Goal: Task Accomplishment & Management: Complete application form

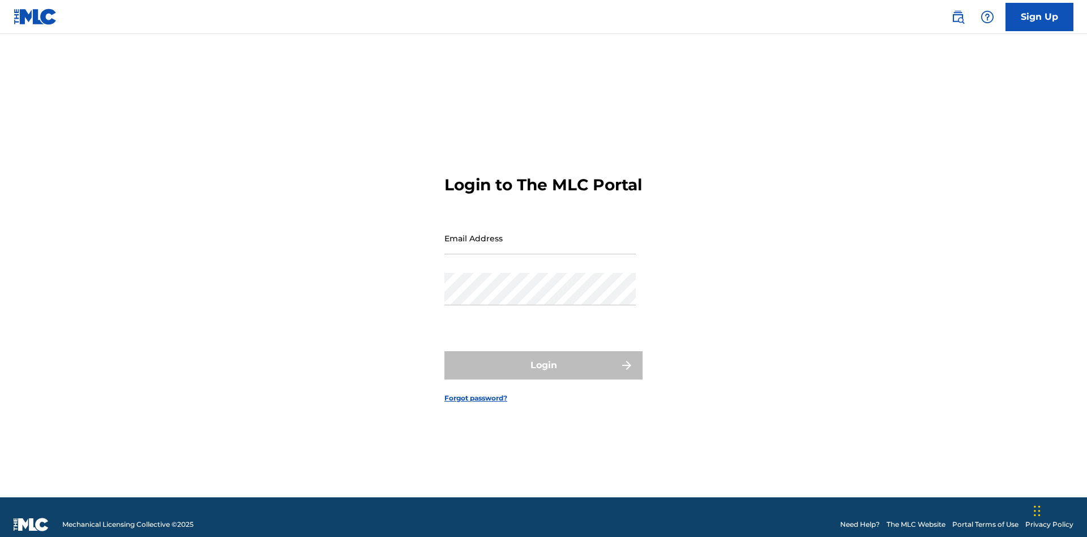
scroll to position [15, 0]
click at [1039, 16] on link "Sign Up" at bounding box center [1039, 17] width 68 height 28
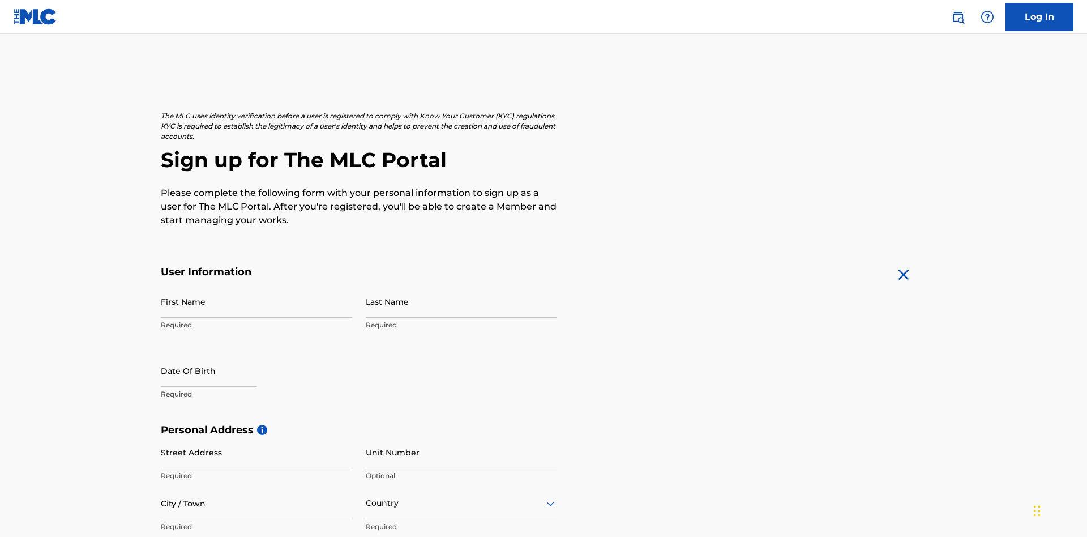
scroll to position [217, 0]
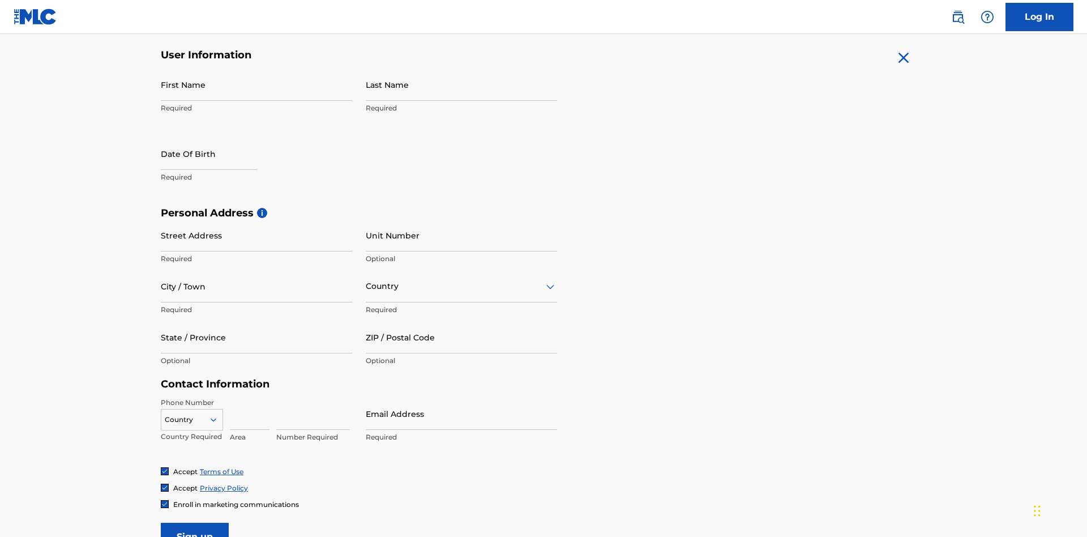
click at [256, 84] on input "First Name" at bounding box center [256, 84] width 191 height 32
type input "[PERSON_NAME]"
click at [461, 84] on input "Last Name" at bounding box center [461, 84] width 191 height 32
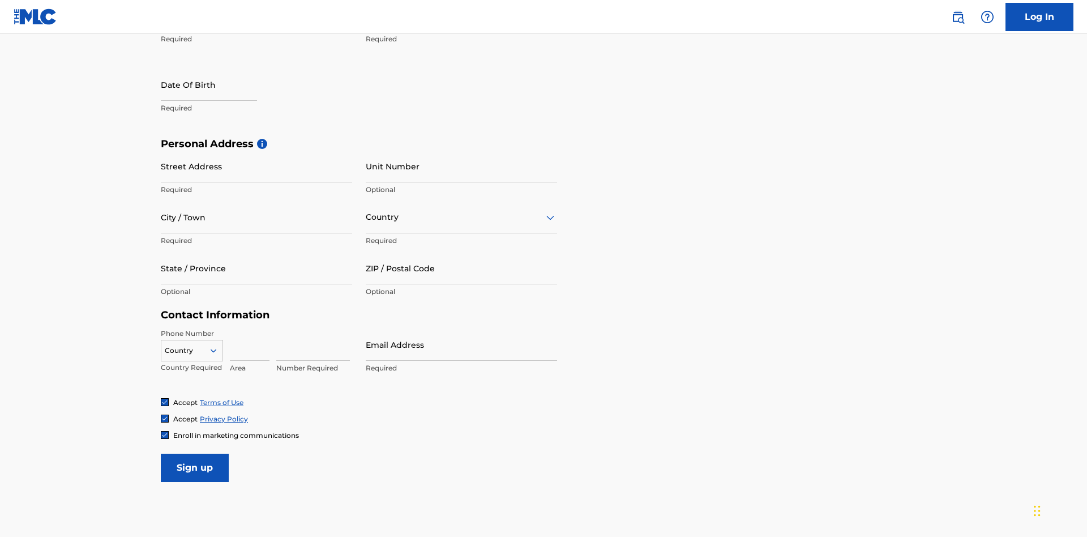
type input "Ribble"
click at [218, 85] on input "text" at bounding box center [209, 84] width 96 height 32
select select "7"
select select "2025"
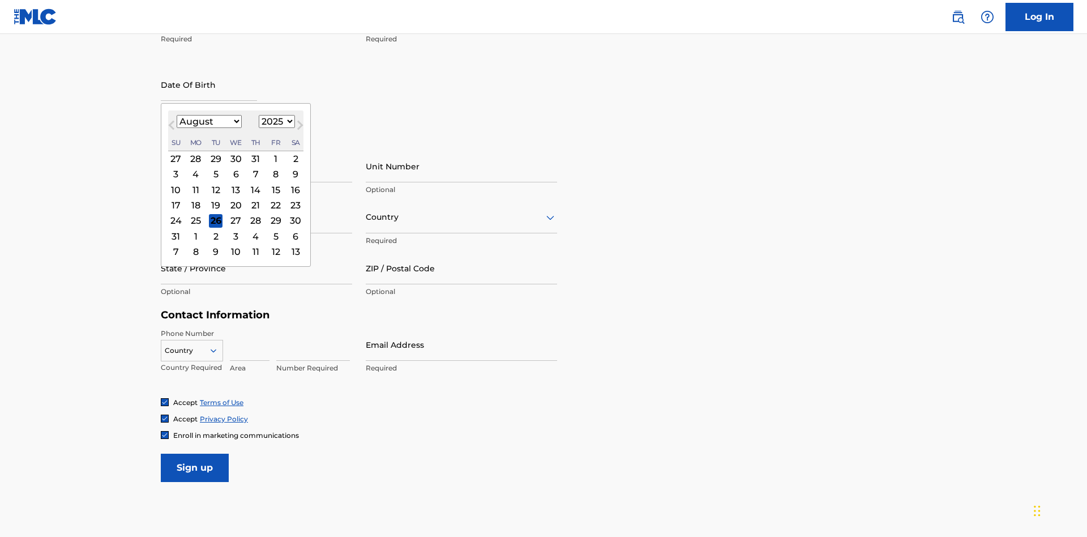
click at [208, 121] on select "January February March April May June July August September October November De…" at bounding box center [209, 121] width 65 height 13
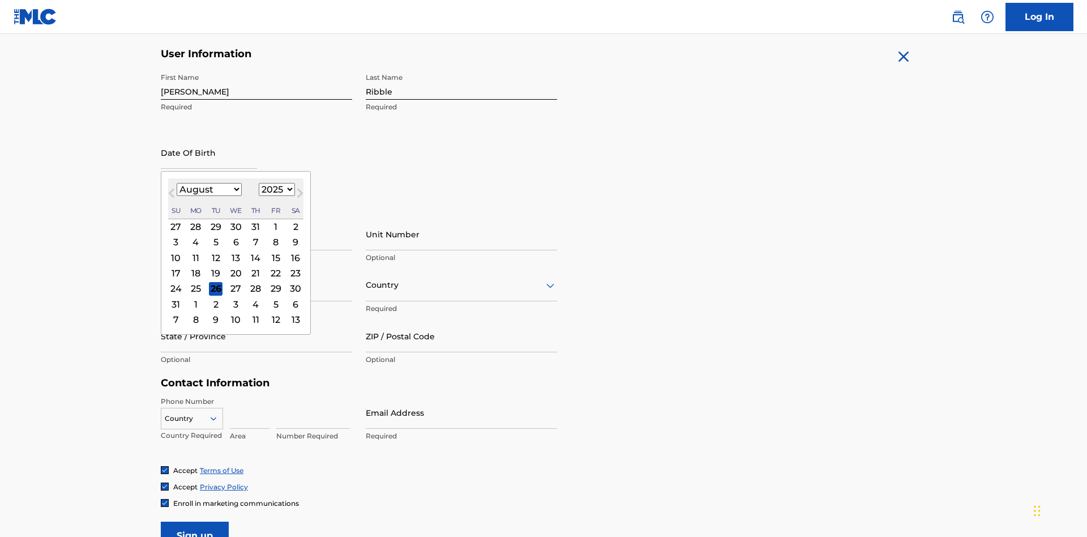
select select "0"
click at [275, 189] on select "1900 1901 1902 1903 1904 1905 1906 1907 1908 1909 1910 1911 1912 1913 1914 1915…" at bounding box center [277, 189] width 36 height 13
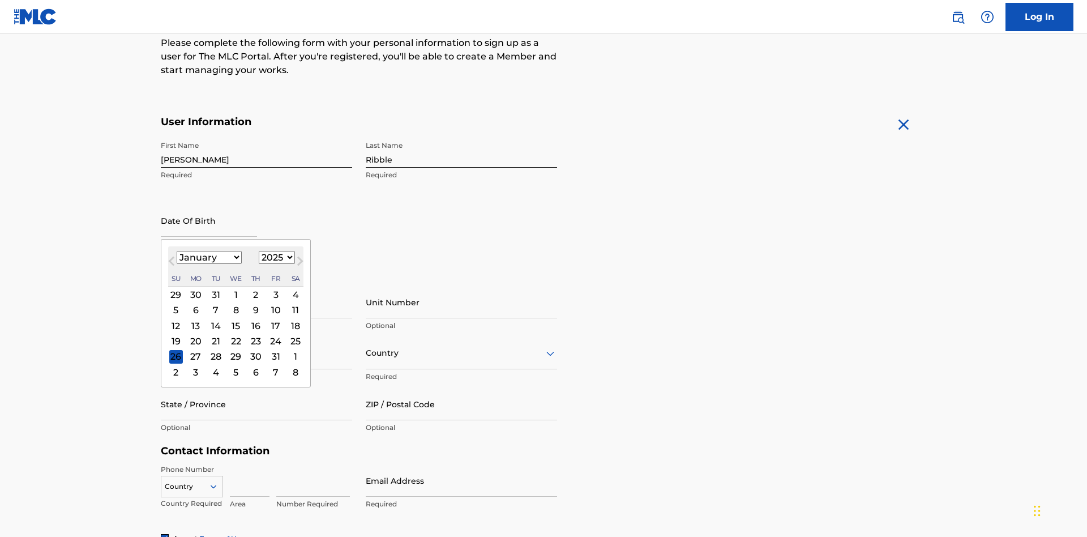
select select "1985"
click at [275, 257] on select "1900 1901 1902 1903 1904 1905 1906 1907 1908 1909 1910 1911 1912 1913 1914 1915…" at bounding box center [277, 257] width 36 height 13
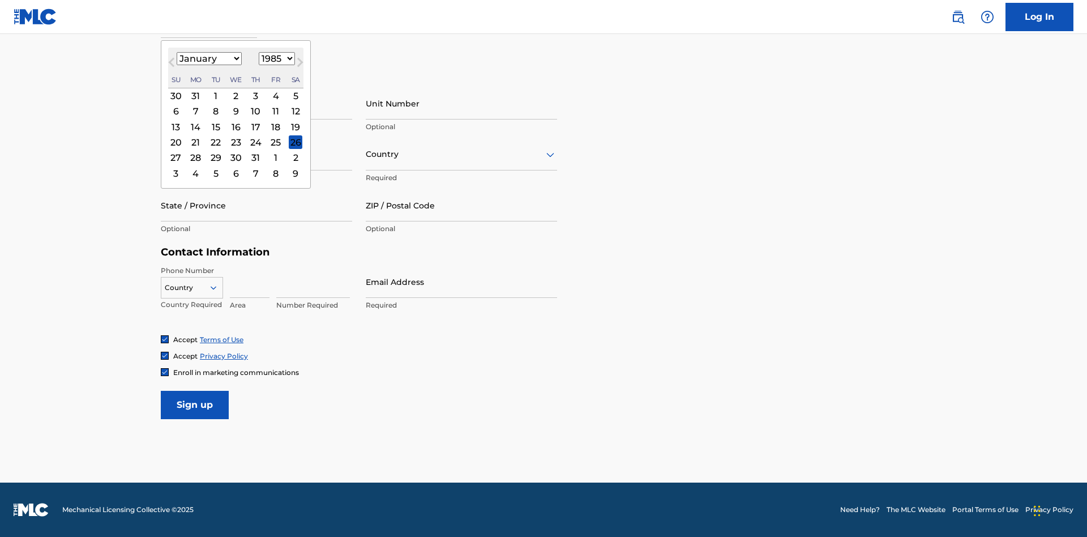
click at [215, 111] on div "8" at bounding box center [216, 112] width 14 height 14
type input "January 8 1985"
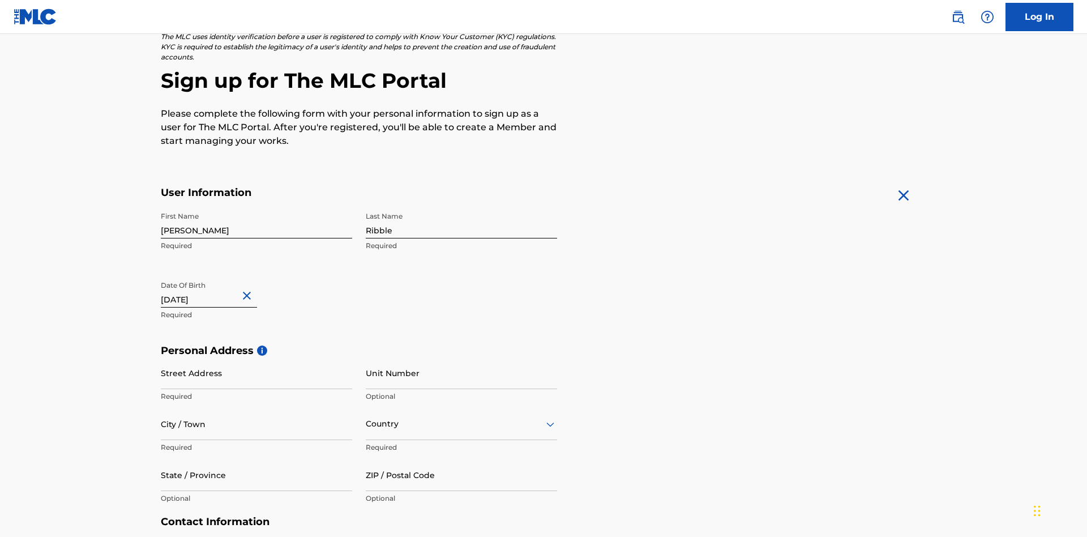
scroll to position [349, 0]
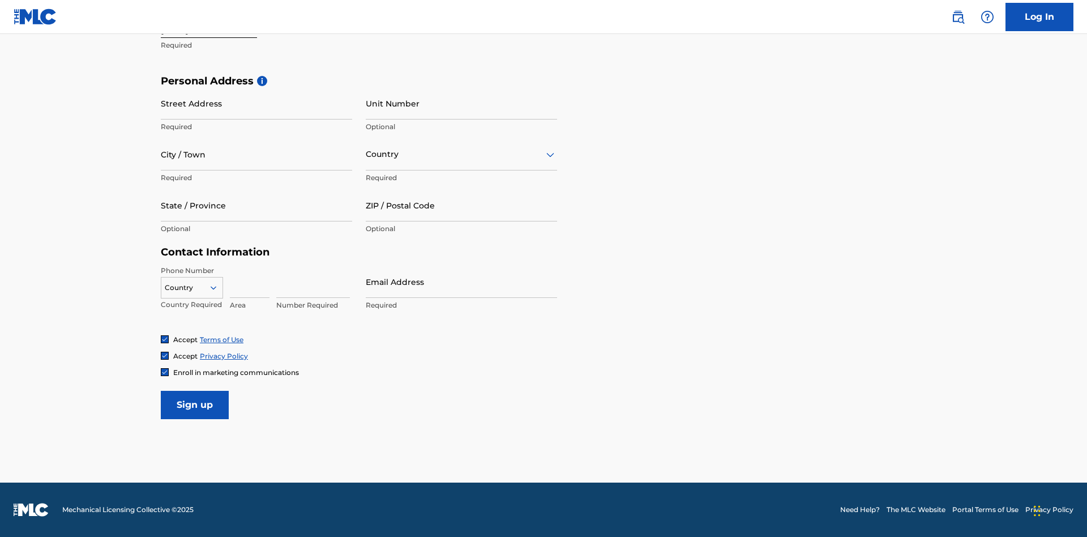
click at [256, 103] on input "Street Address" at bounding box center [256, 103] width 191 height 32
type input "9909 Elks Run Rd"
click at [256, 154] on input "City / Town" at bounding box center [256, 154] width 191 height 32
type input "Roseville"
click at [366, 154] on input "text" at bounding box center [367, 154] width 2 height 12
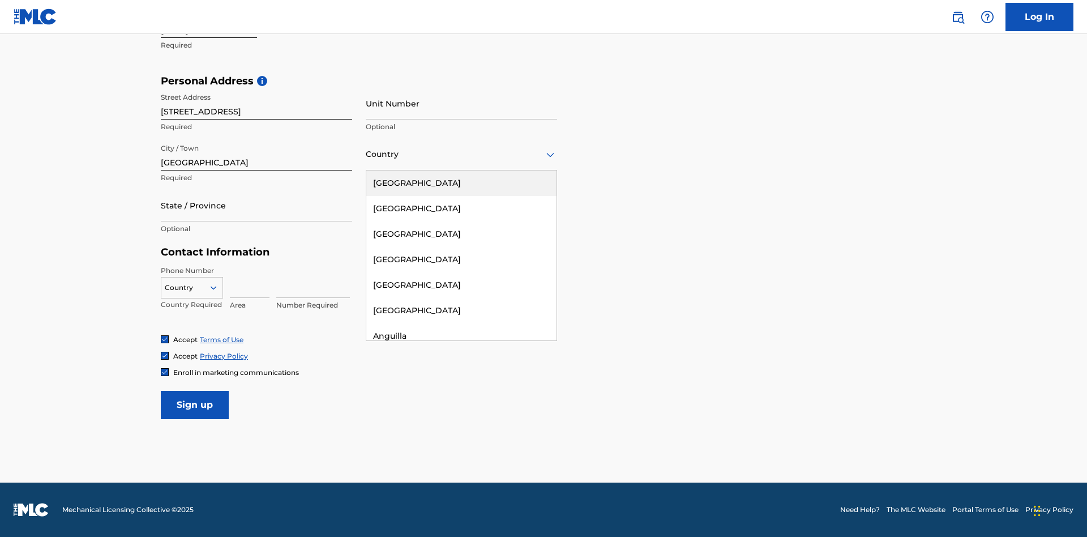
click at [461, 183] on div "United States" at bounding box center [461, 182] width 190 height 25
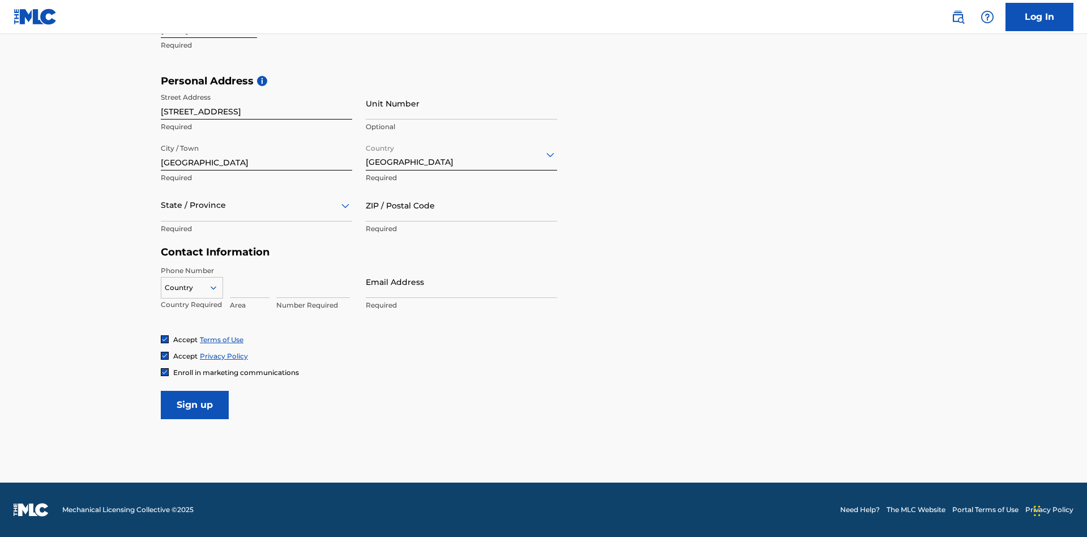
click at [256, 205] on div at bounding box center [256, 205] width 191 height 14
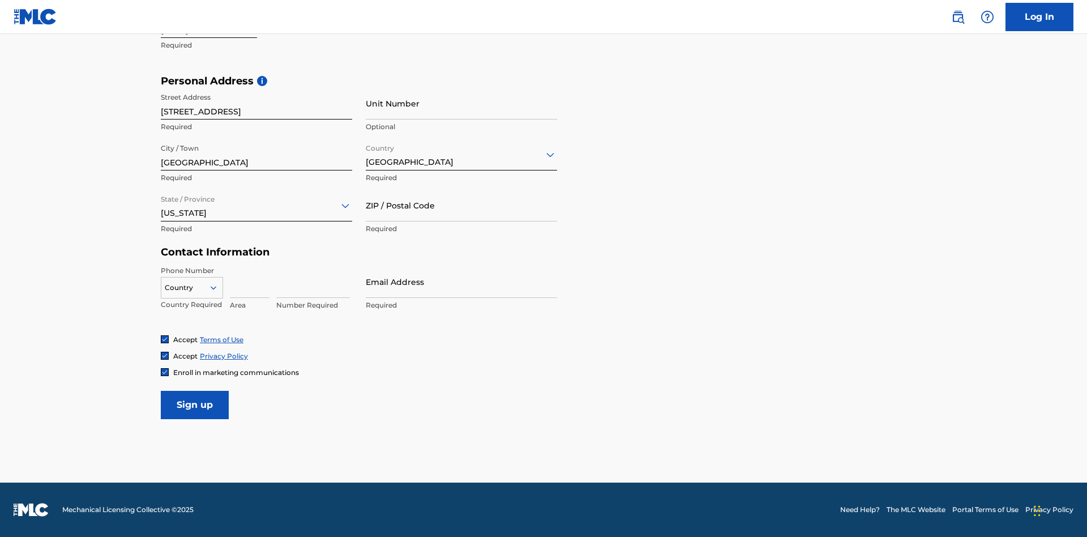
click at [461, 205] on input "ZIP / Postal Code" at bounding box center [461, 205] width 191 height 32
type input "43777"
click at [218, 287] on icon at bounding box center [213, 287] width 10 height 10
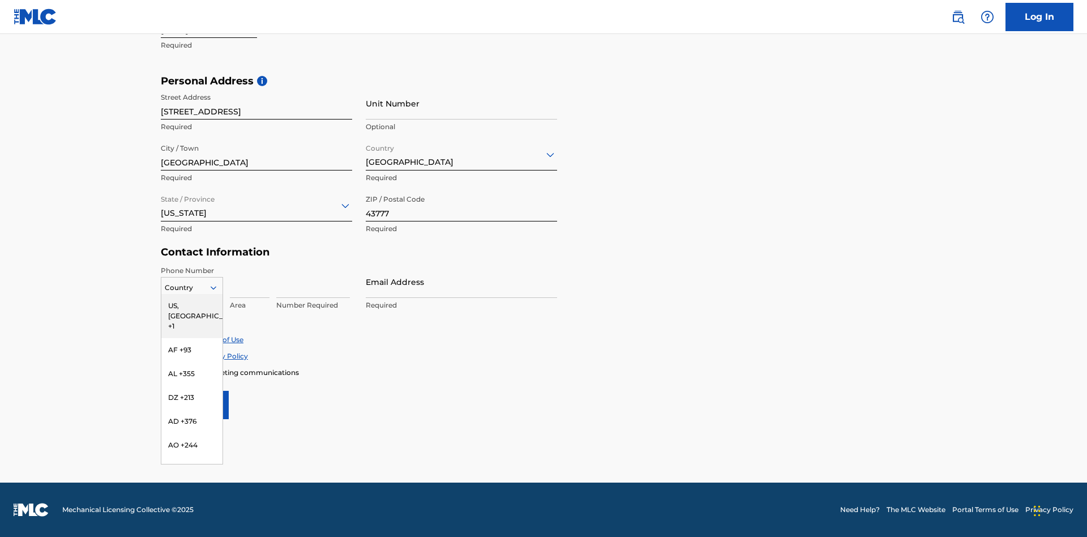
click at [192, 305] on div "US, CA +1" at bounding box center [191, 316] width 61 height 44
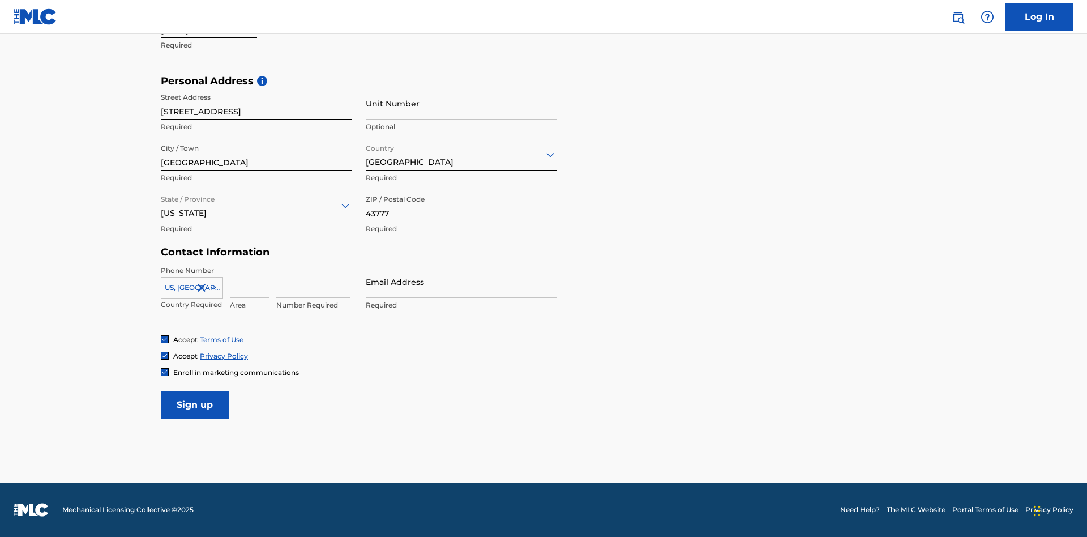
click at [250, 281] on input at bounding box center [250, 281] width 40 height 32
type input "740"
click at [313, 281] on input at bounding box center [313, 281] width 74 height 32
type input "8086351"
click at [461, 281] on input "Email Address" at bounding box center [461, 281] width 191 height 32
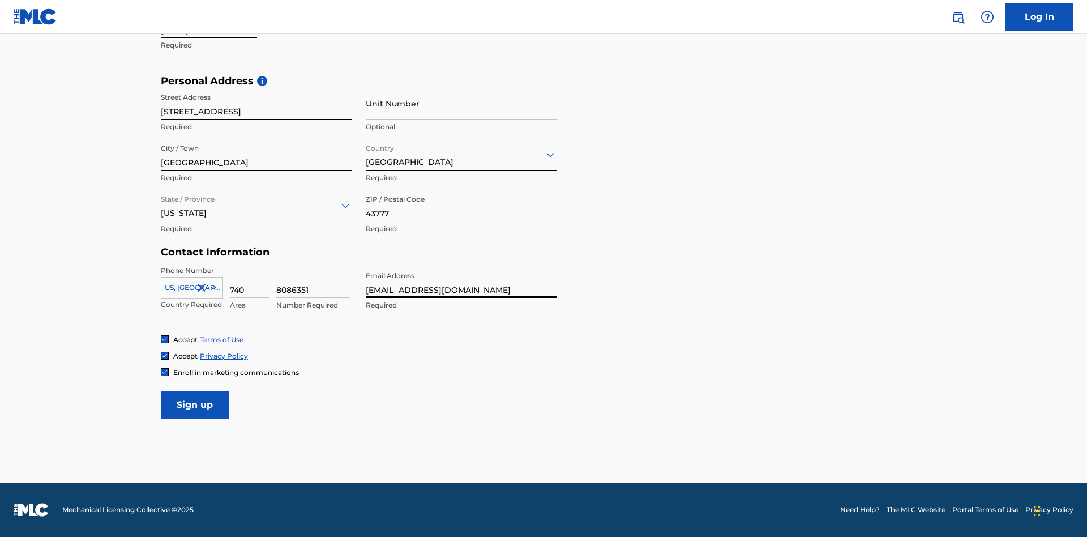
scroll to position [0, 31]
type input "[EMAIL_ADDRESS][DOMAIN_NAME]"
click at [195, 404] on input "Sign up" at bounding box center [195, 405] width 68 height 28
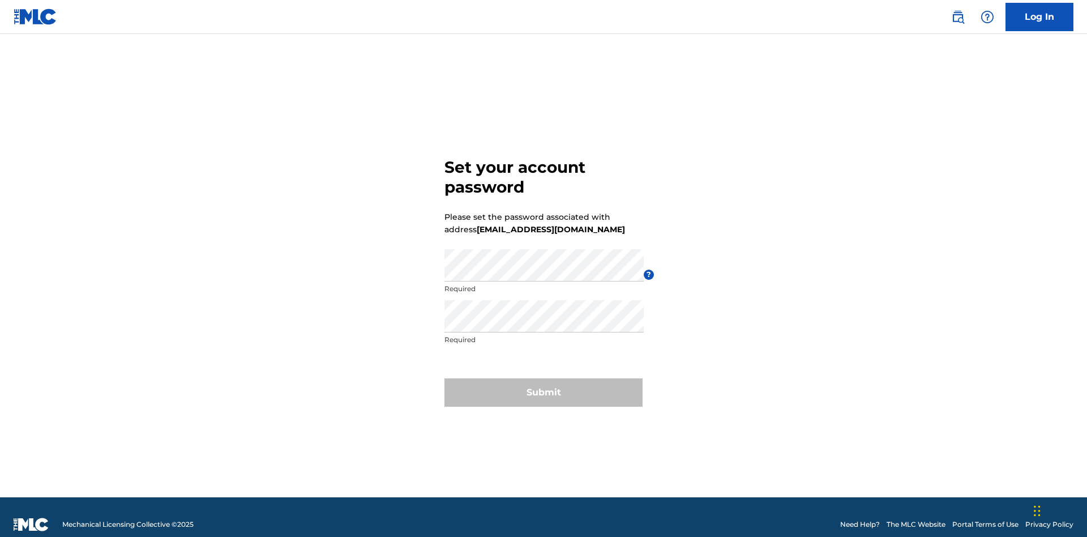
scroll to position [15, 0]
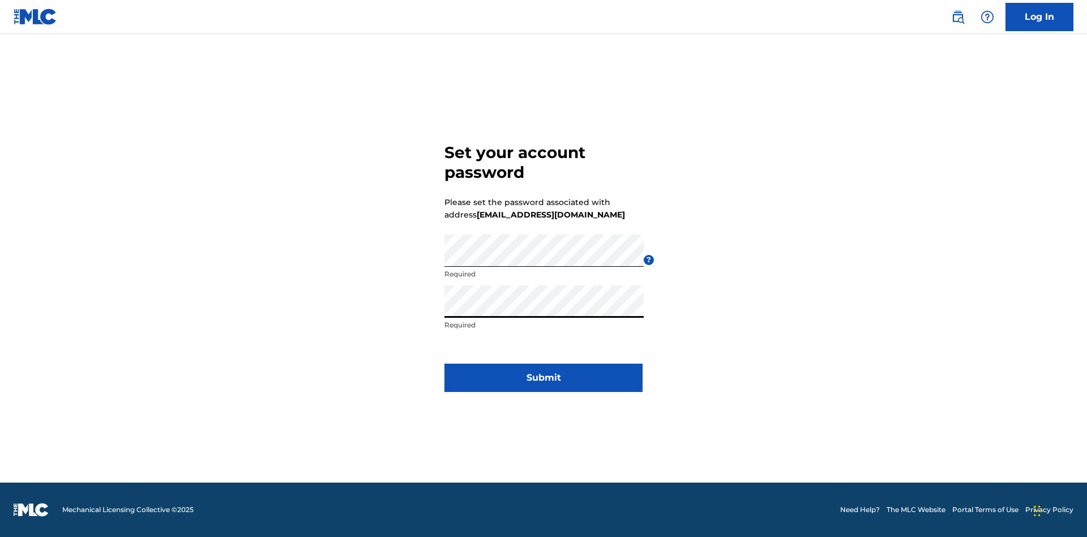
click at [543, 384] on button "Submit" at bounding box center [543, 377] width 198 height 28
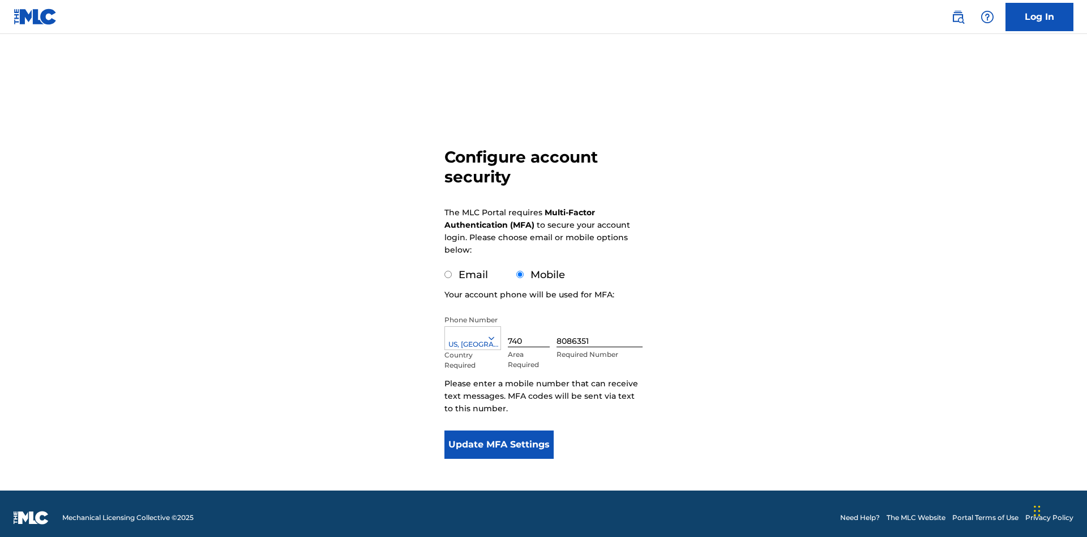
scroll to position [11, 0]
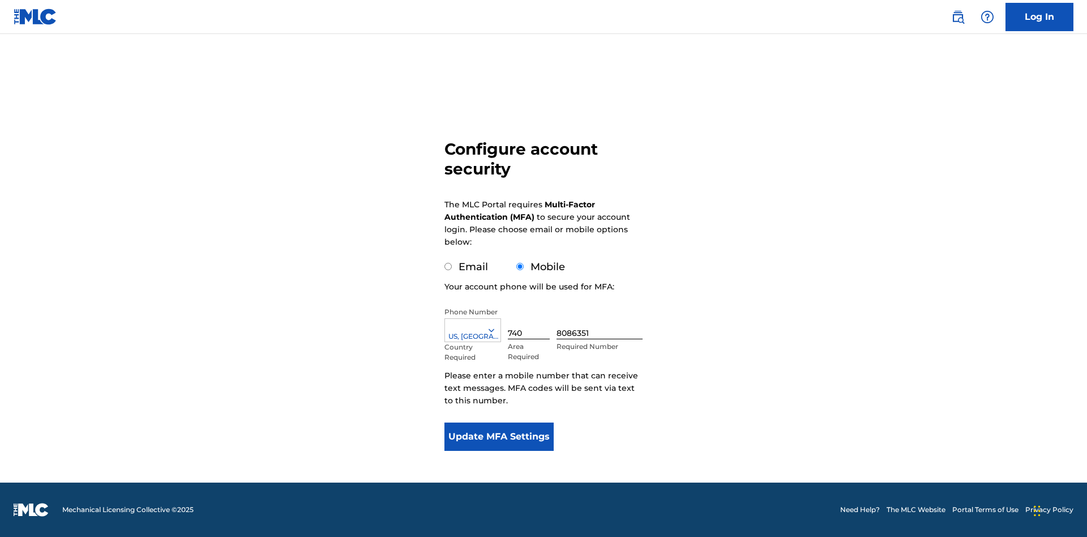
click at [448, 267] on input "Email" at bounding box center [447, 266] width 7 height 7
radio input "true"
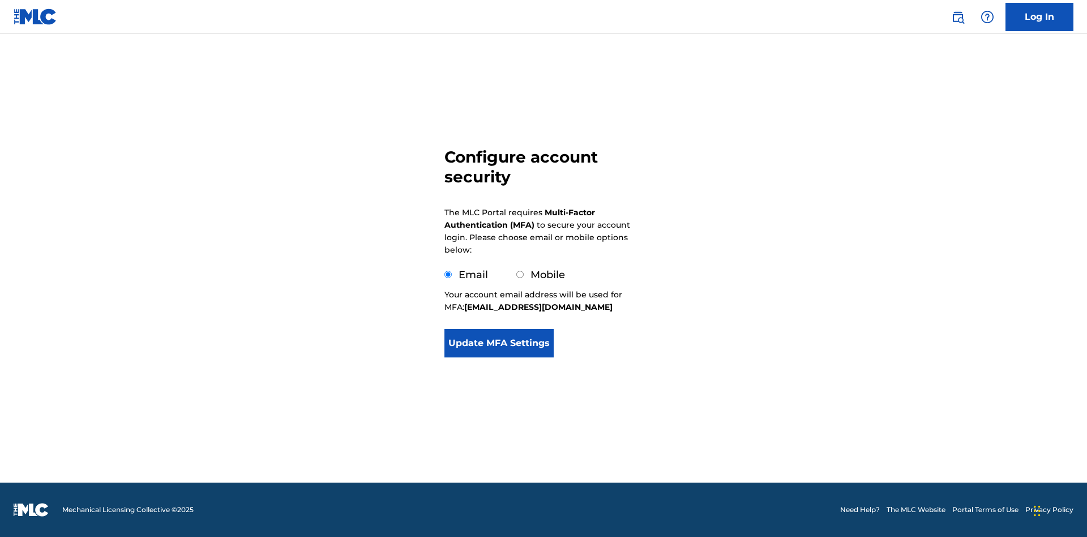
click at [499, 357] on button "Update MFA Settings" at bounding box center [498, 343] width 109 height 28
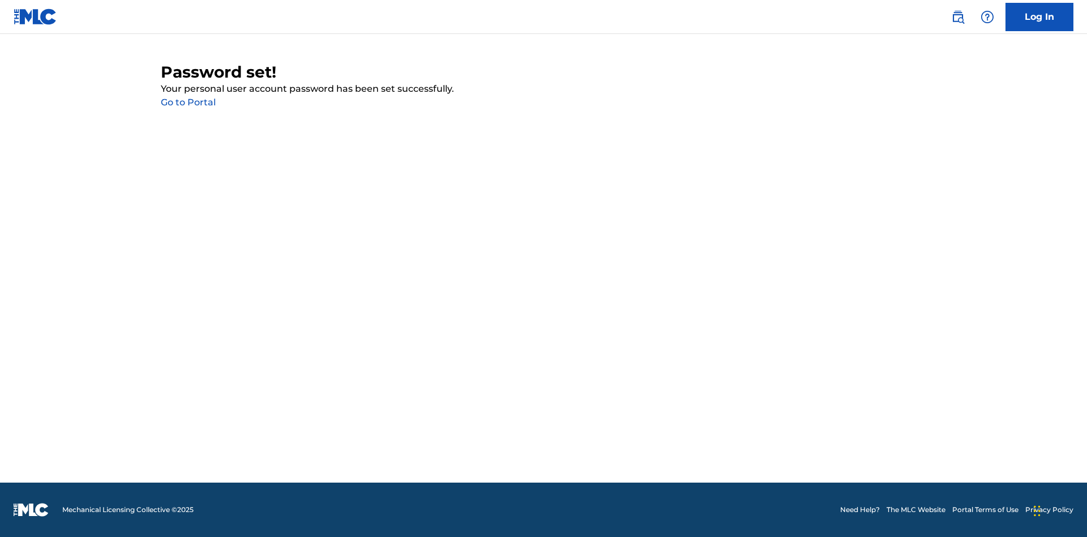
click at [188, 102] on link "Go to Portal" at bounding box center [188, 102] width 55 height 11
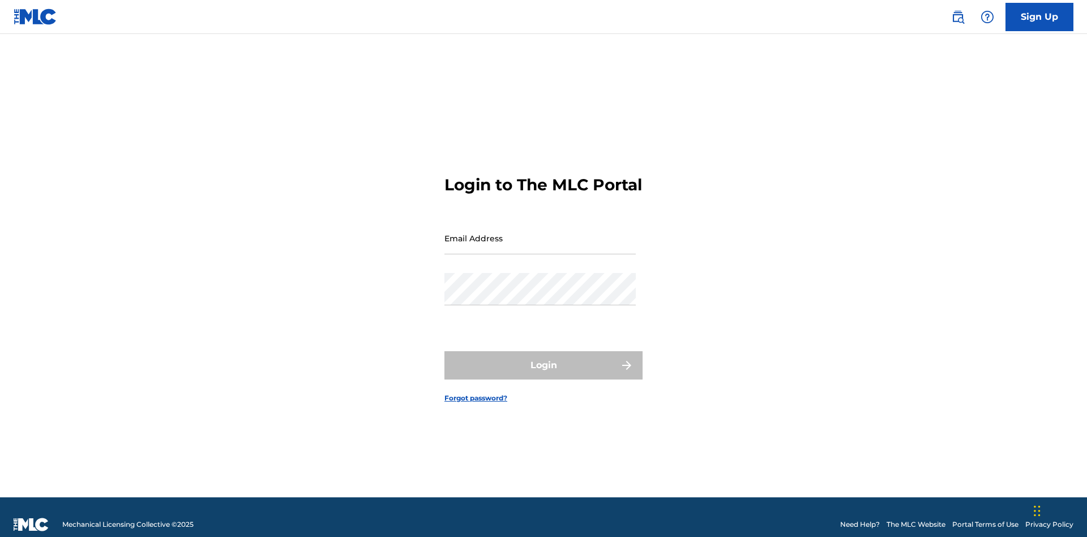
scroll to position [15, 0]
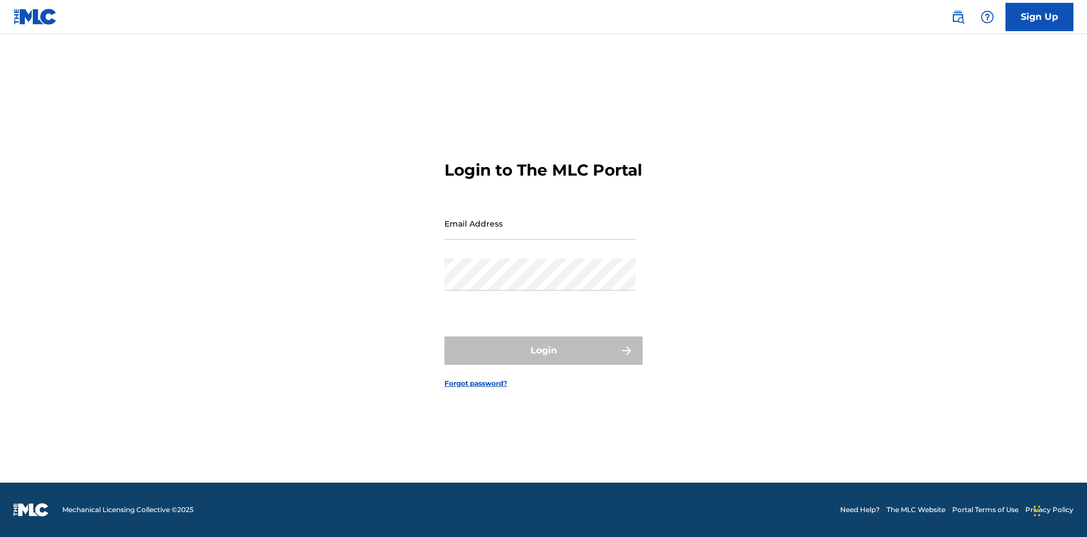
click at [540, 233] on input "Email Address" at bounding box center [539, 223] width 191 height 32
type input "[EMAIL_ADDRESS][DOMAIN_NAME]"
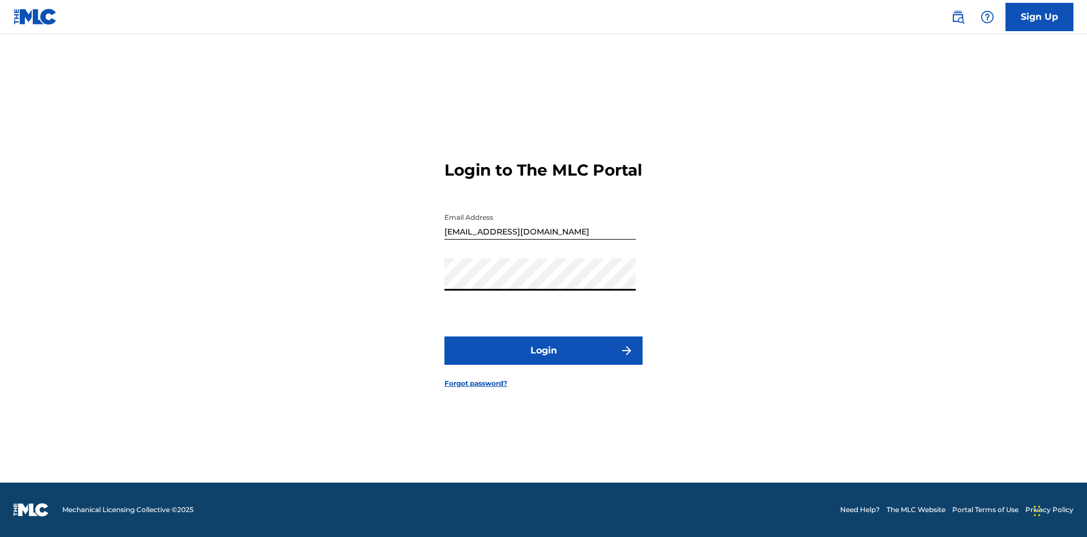
click at [543, 360] on button "Login" at bounding box center [543, 350] width 198 height 28
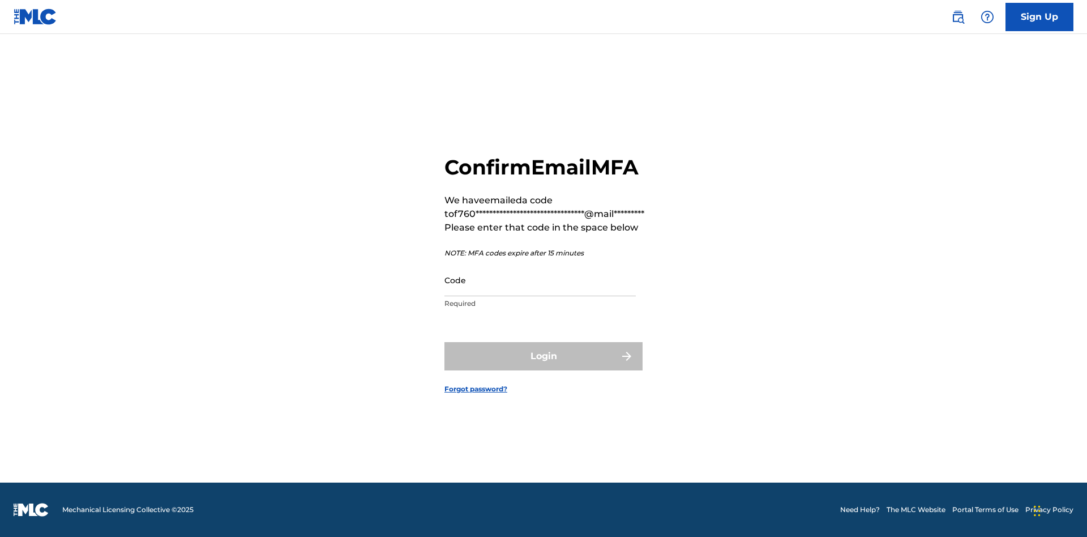
click at [540, 280] on input "Code" at bounding box center [539, 280] width 191 height 32
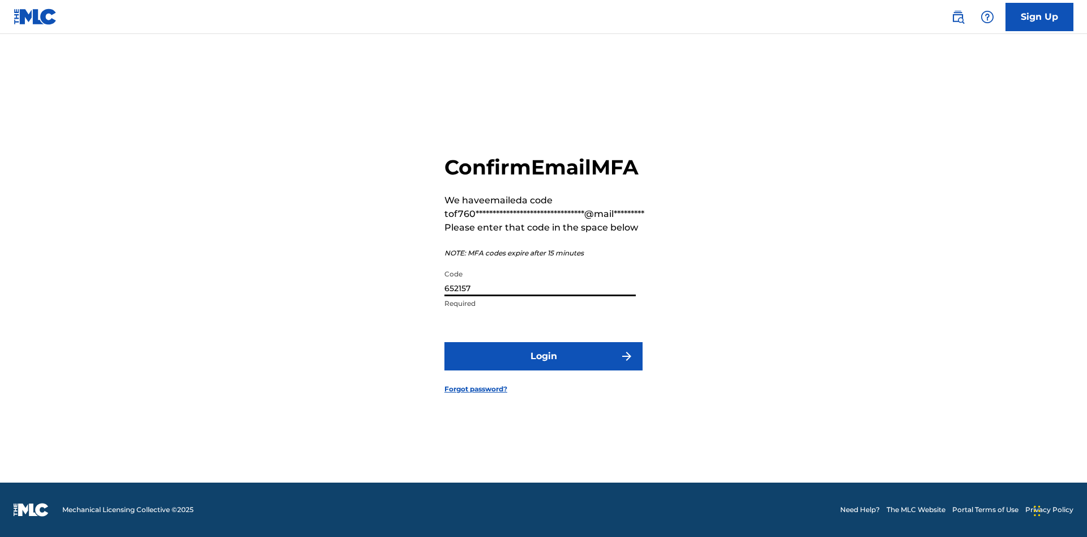
type input "652157"
click at [543, 355] on button "Login" at bounding box center [543, 356] width 198 height 28
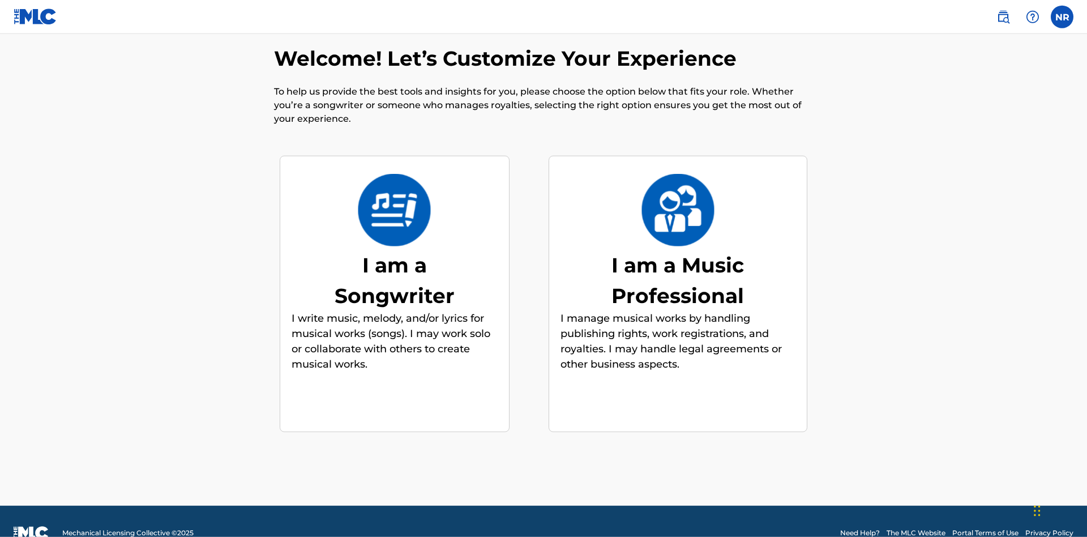
scroll to position [18, 0]
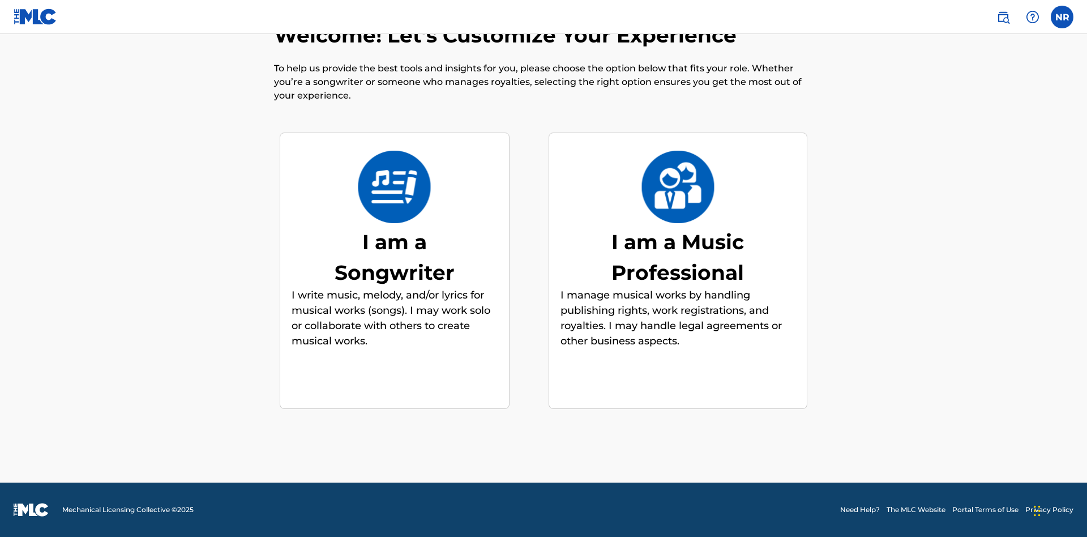
click at [394, 256] on div "I am a Songwriter" at bounding box center [395, 256] width 170 height 61
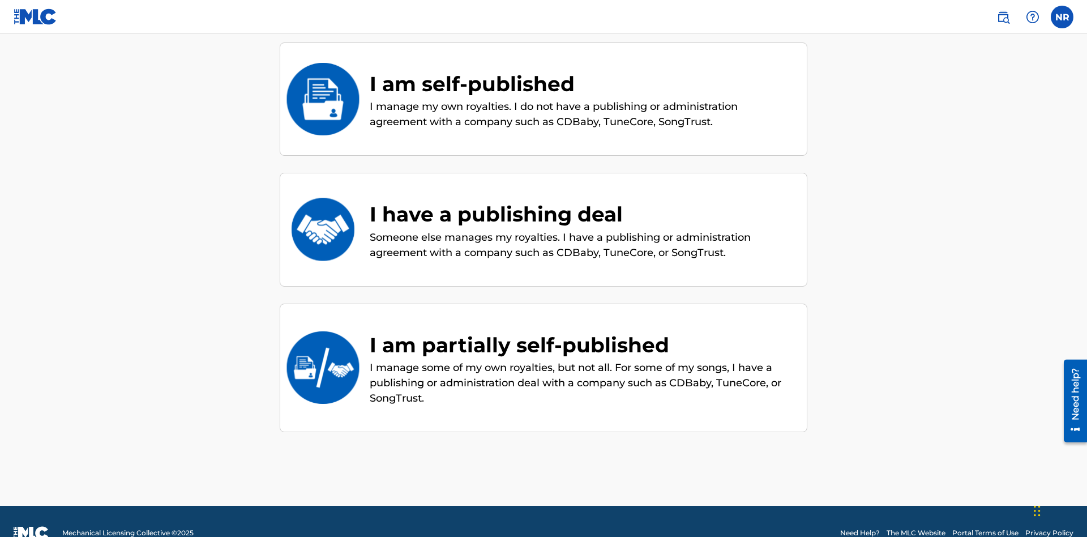
click at [582, 83] on div "I am self-published" at bounding box center [583, 83] width 426 height 31
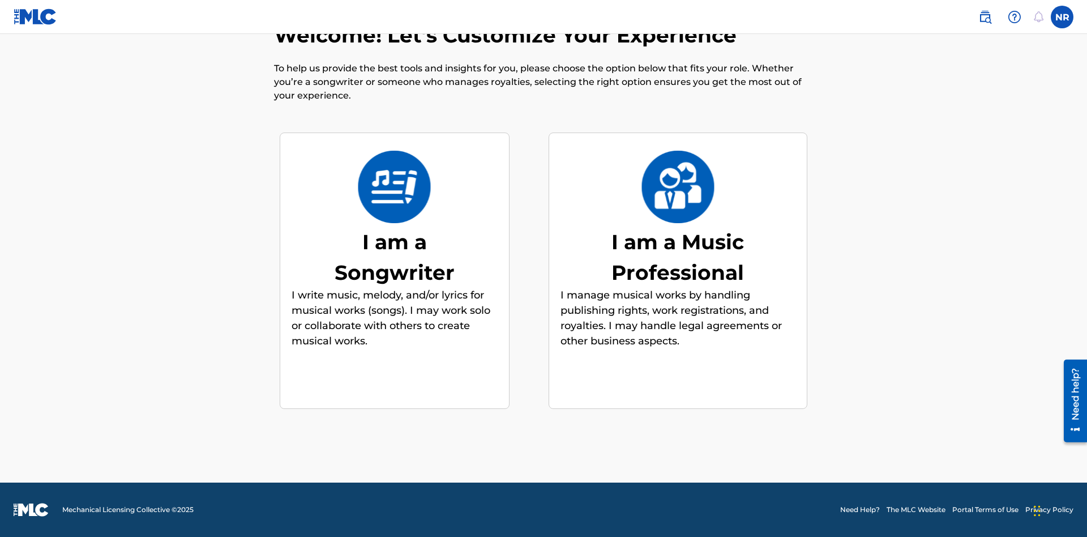
scroll to position [40, 0]
